Goal: Information Seeking & Learning: Learn about a topic

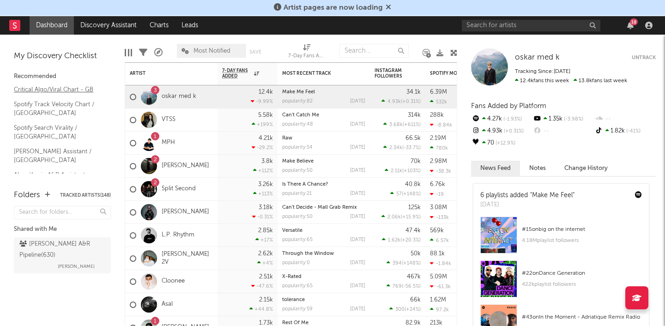
click at [61, 92] on link "Critical Algo/Viral Chart - GB" at bounding box center [58, 90] width 88 height 10
click at [96, 26] on link "Discovery Assistant" at bounding box center [108, 25] width 69 height 18
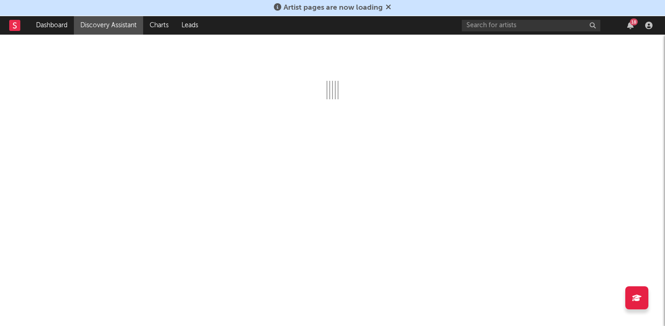
click at [388, 5] on icon at bounding box center [389, 6] width 6 height 7
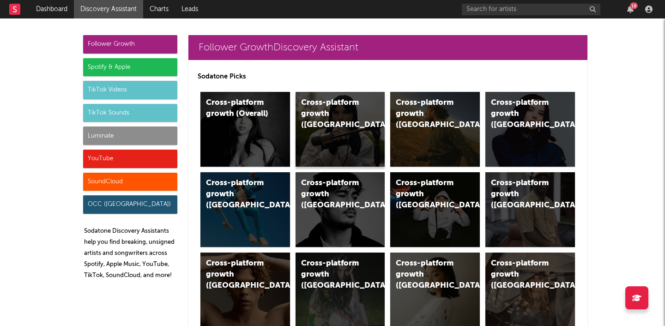
click at [325, 136] on div "Cross-platform growth ([GEOGRAPHIC_DATA])" at bounding box center [341, 129] width 90 height 75
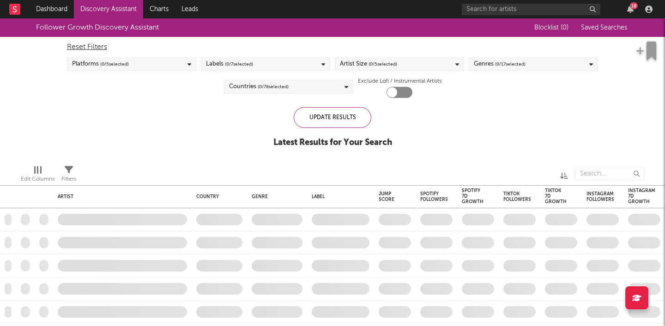
checkbox input "true"
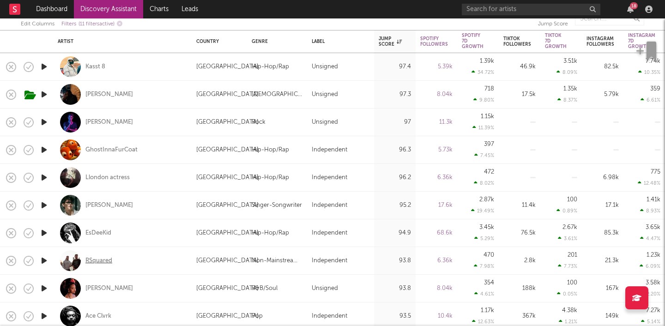
click at [104, 262] on div "RSquared" at bounding box center [98, 261] width 27 height 8
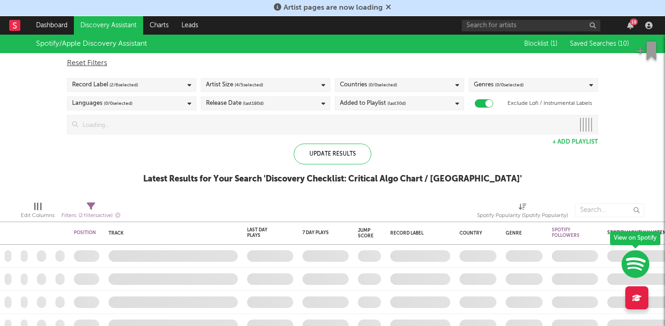
checkbox input "true"
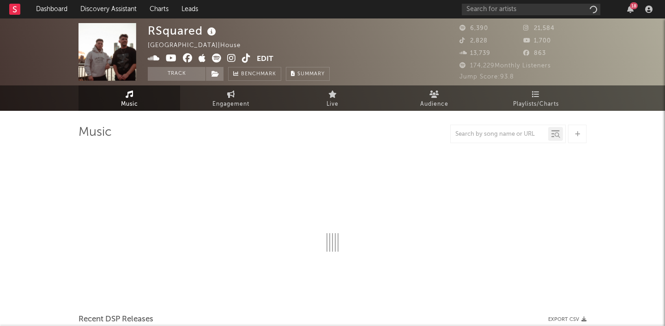
select select "6m"
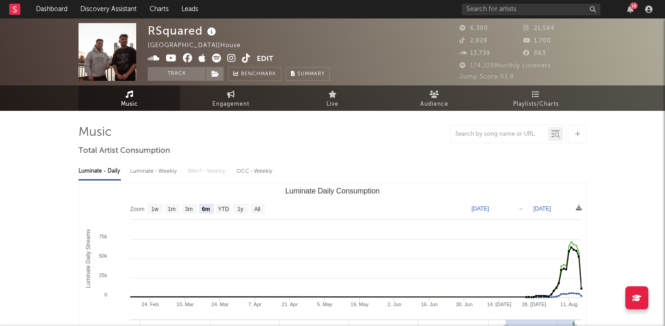
click at [152, 60] on icon at bounding box center [154, 58] width 12 height 9
